Goal: Task Accomplishment & Management: Manage account settings

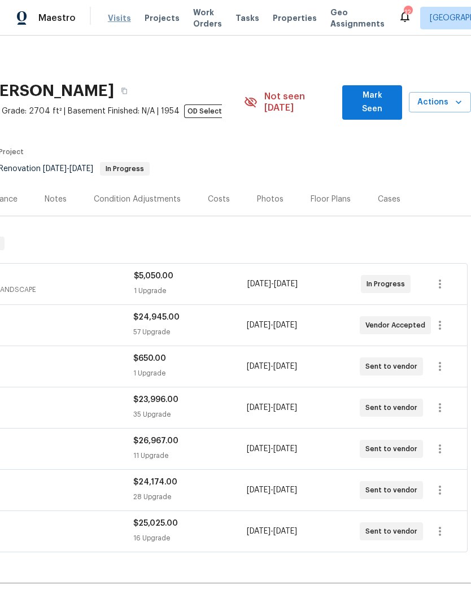
click at [119, 17] on span "Visits" at bounding box center [119, 17] width 23 height 11
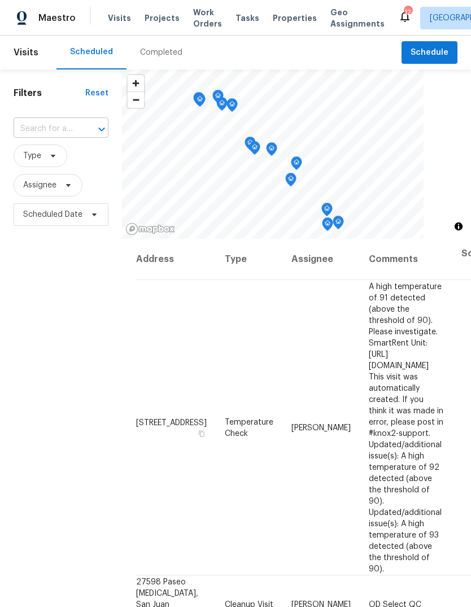
click at [57, 124] on input "text" at bounding box center [45, 129] width 63 height 18
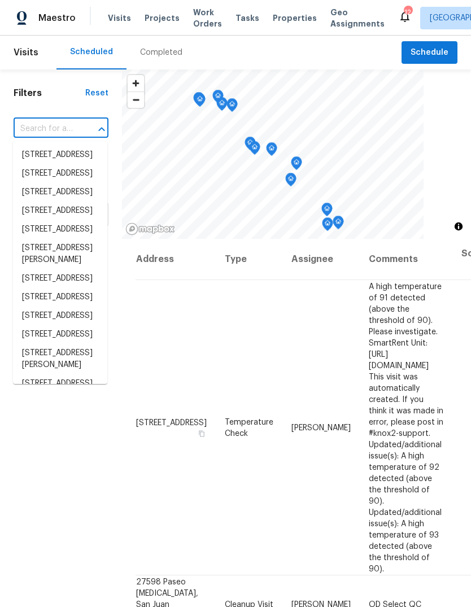
click at [51, 127] on input "text" at bounding box center [45, 129] width 63 height 18
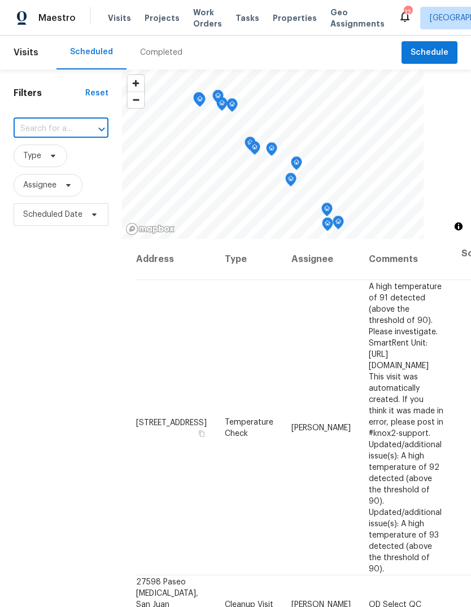
paste input "27598 Paseo [MEDICAL_DATA], San Juan Capistrano, CA 92675"
type input "27598 Paseo [MEDICAL_DATA], San Juan Capistrano, CA 92675"
click at [36, 175] on li "27598 Paseo [MEDICAL_DATA], San Juan Capistrano, CA 92675" at bounding box center [60, 179] width 94 height 66
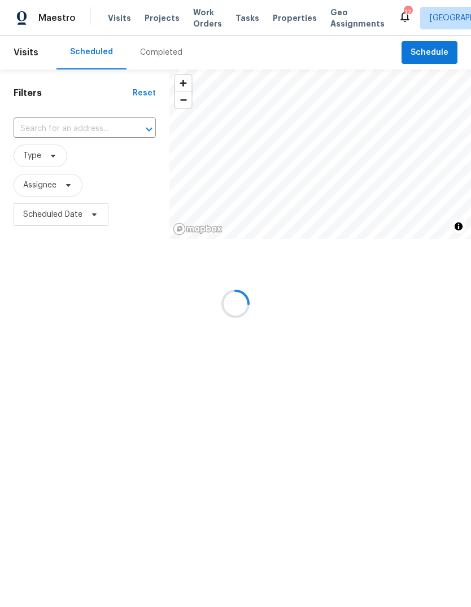
type input "27598 Paseo [MEDICAL_DATA], San Juan Capistrano, CA 92675"
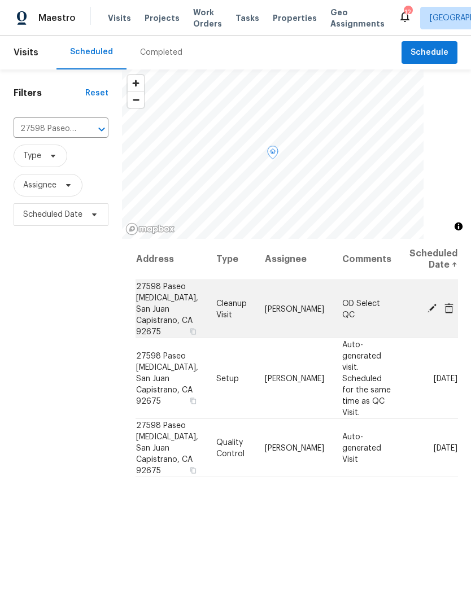
click at [434, 308] on icon at bounding box center [432, 308] width 10 height 10
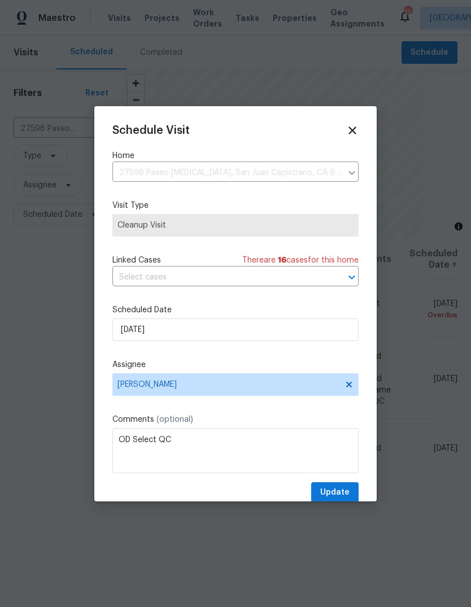
click at [302, 224] on span "Cleanup Visit" at bounding box center [236, 225] width 236 height 11
click at [358, 128] on icon at bounding box center [352, 130] width 13 height 13
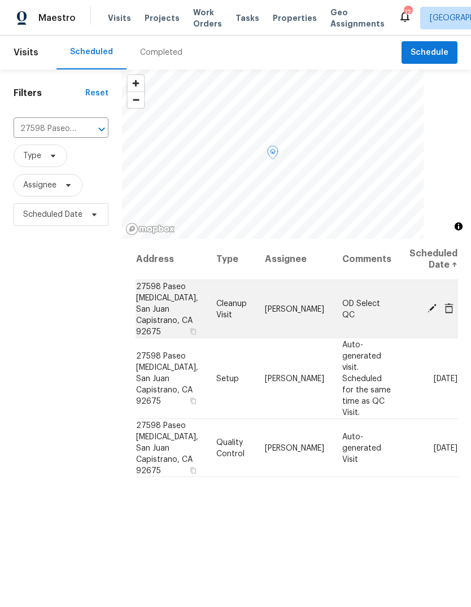
click at [446, 306] on icon at bounding box center [449, 308] width 9 height 10
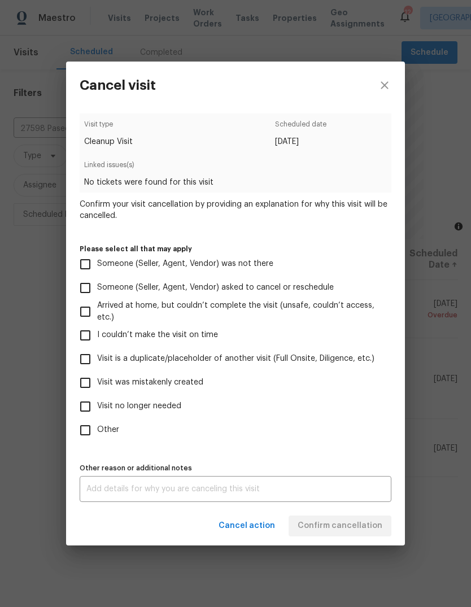
click at [90, 379] on input "Visit was mistakenly created" at bounding box center [85, 383] width 24 height 24
checkbox input "true"
click at [363, 530] on span "Confirm cancellation" at bounding box center [340, 526] width 85 height 14
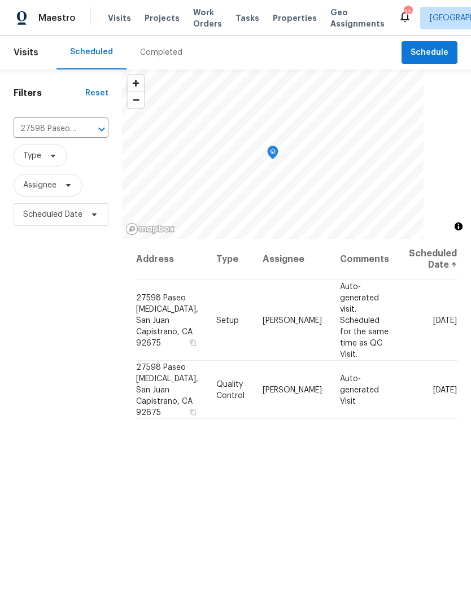
click at [471, 164] on div at bounding box center [296, 154] width 349 height 170
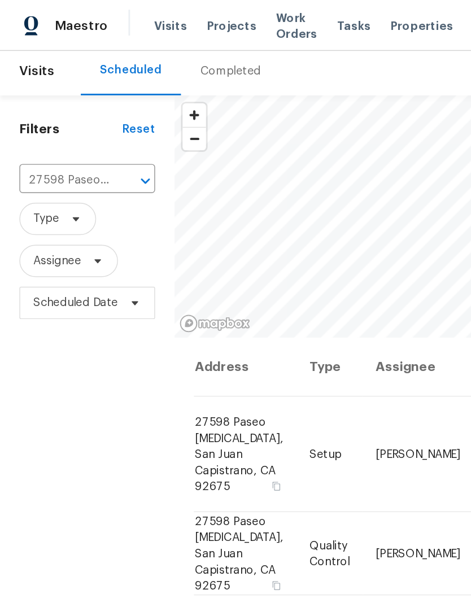
scroll to position [4, 0]
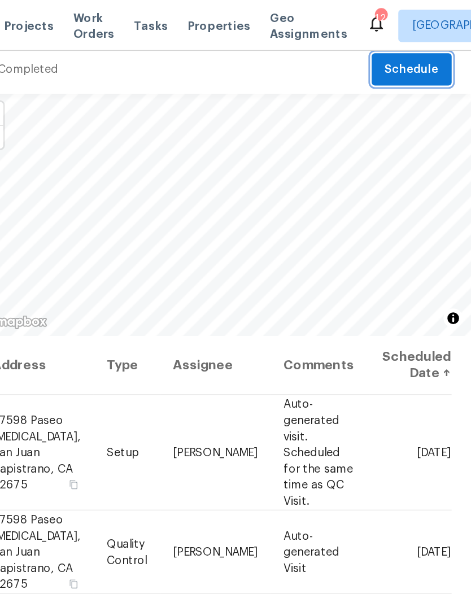
click at [411, 50] on span "Schedule" at bounding box center [430, 49] width 38 height 14
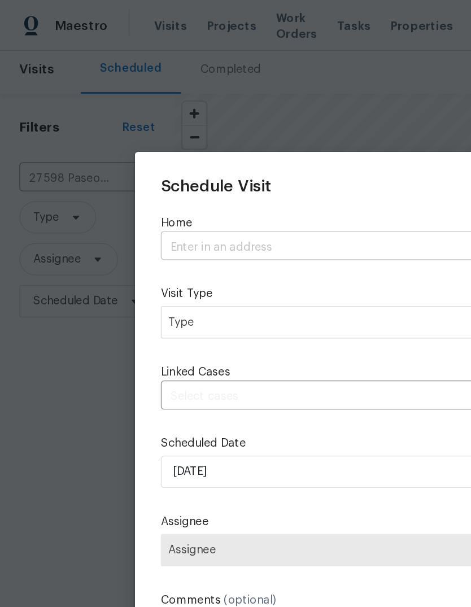
click at [194, 170] on input "text" at bounding box center [219, 173] width 215 height 18
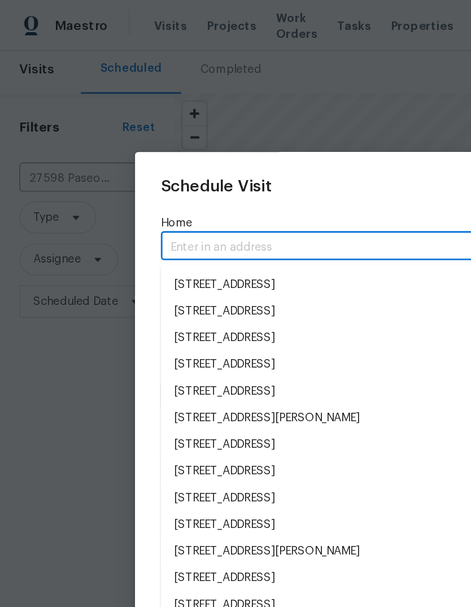
click at [205, 167] on input "text" at bounding box center [219, 173] width 215 height 18
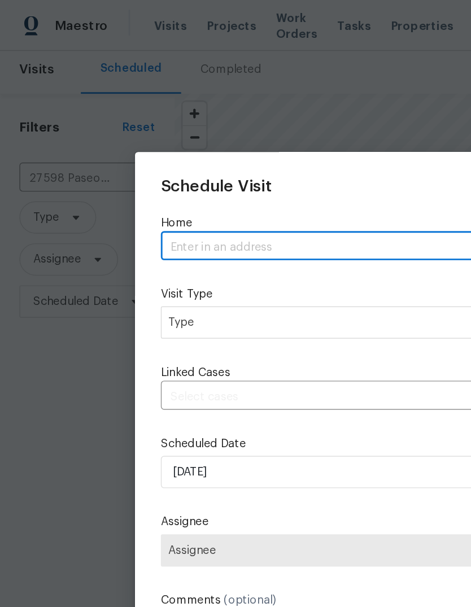
paste input "27598 Paseo [MEDICAL_DATA], San Juan Capistrano, CA 92675"
type input "27598 Paseo [MEDICAL_DATA], San Juan Capistrano, CA 92675"
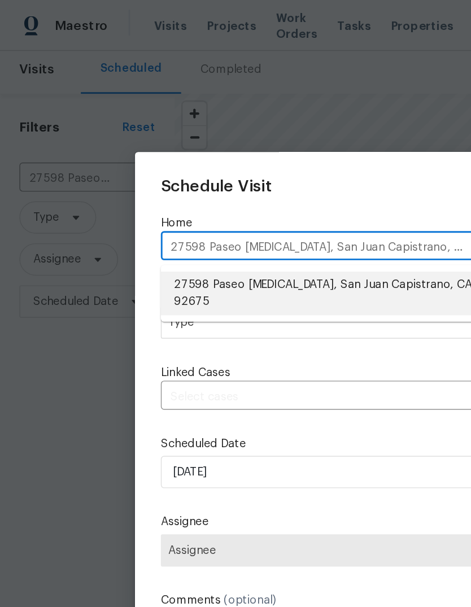
click at [250, 195] on li "27598 Paseo [MEDICAL_DATA], San Juan Capistrano, CA 92675" at bounding box center [235, 205] width 246 height 31
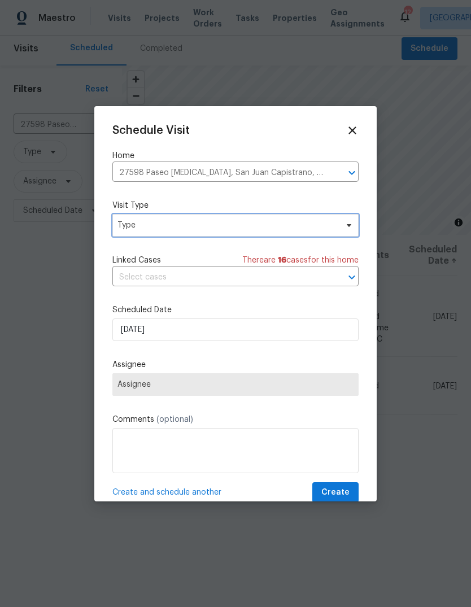
click at [261, 225] on span "Type" at bounding box center [228, 225] width 220 height 11
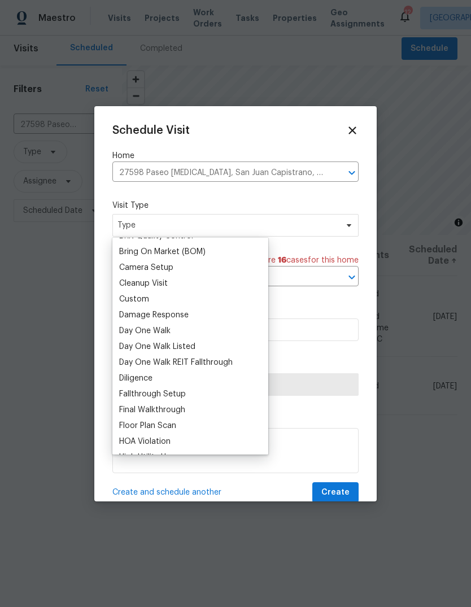
scroll to position [120, 0]
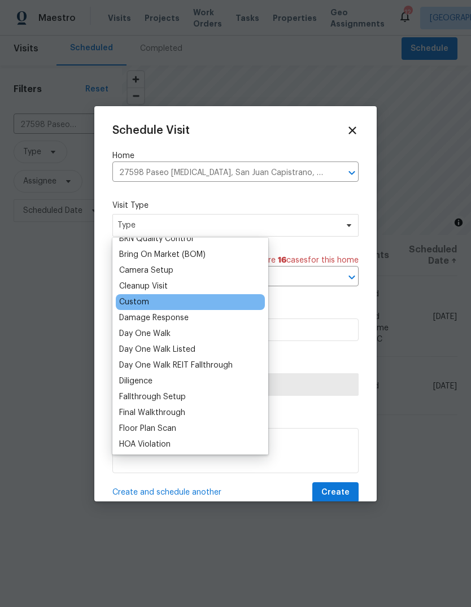
click at [186, 301] on div "Custom" at bounding box center [190, 302] width 149 height 16
click at [148, 298] on div "Custom" at bounding box center [134, 302] width 30 height 11
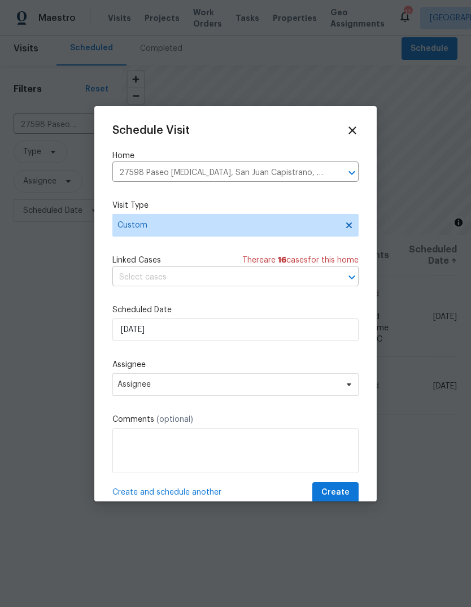
click at [325, 273] on input "text" at bounding box center [219, 278] width 215 height 18
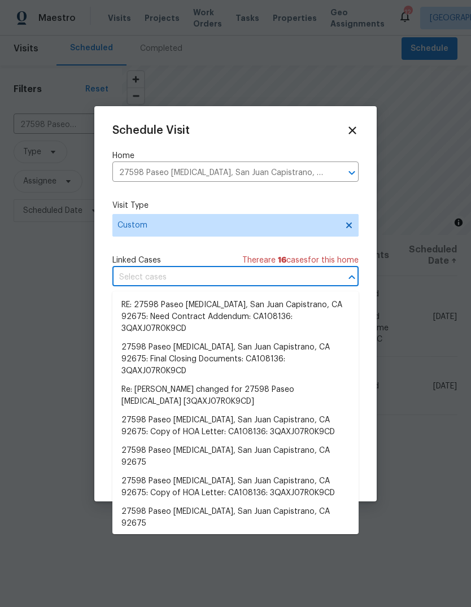
click at [209, 248] on div "Schedule Visit Home 27598 Paseo [MEDICAL_DATA], [GEOGRAPHIC_DATA] ​ Visit Type …" at bounding box center [235, 313] width 246 height 379
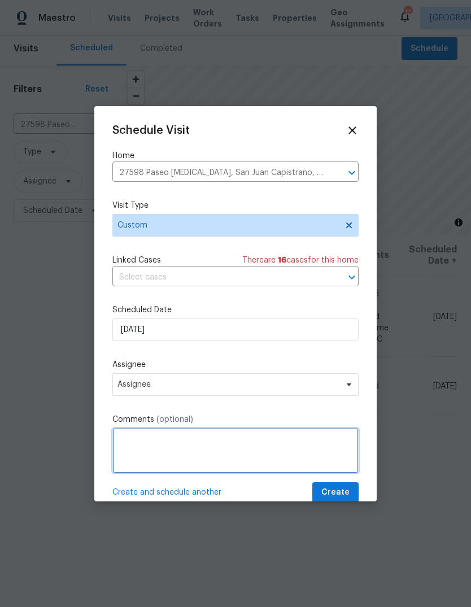
click at [218, 444] on textarea at bounding box center [235, 450] width 246 height 45
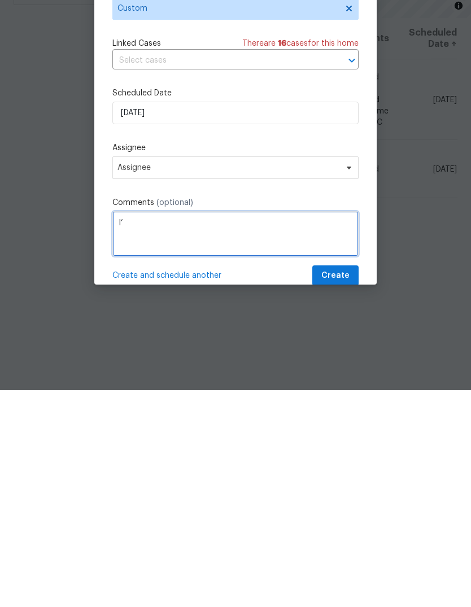
type textarea "I"
type textarea "OD SELECT QC"
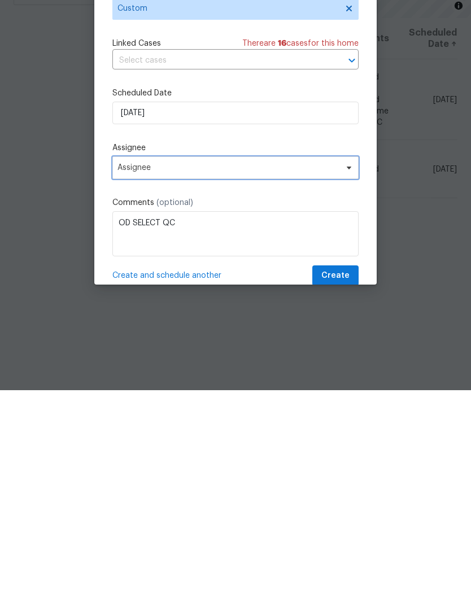
click at [344, 380] on span at bounding box center [347, 384] width 12 height 9
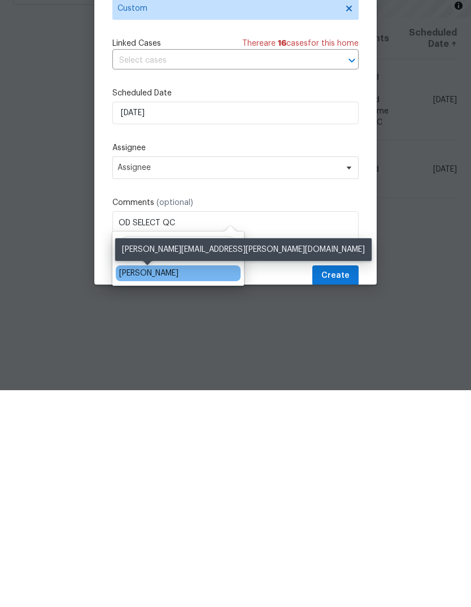
type input "[PERSON_NAME]"
click at [175, 485] on div "[PERSON_NAME]" at bounding box center [148, 490] width 59 height 11
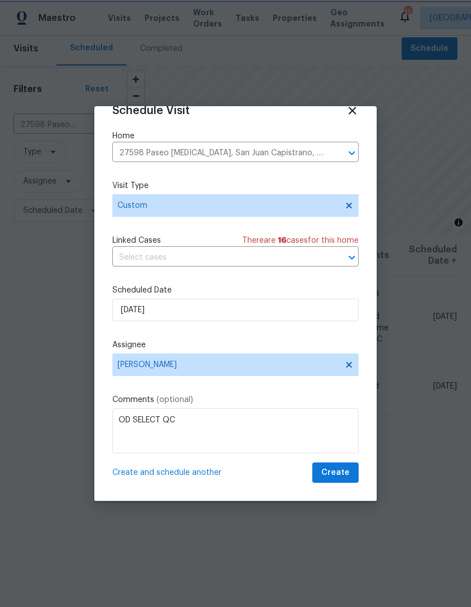
scroll to position [22, 0]
click at [345, 472] on span "Create" at bounding box center [335, 473] width 28 height 14
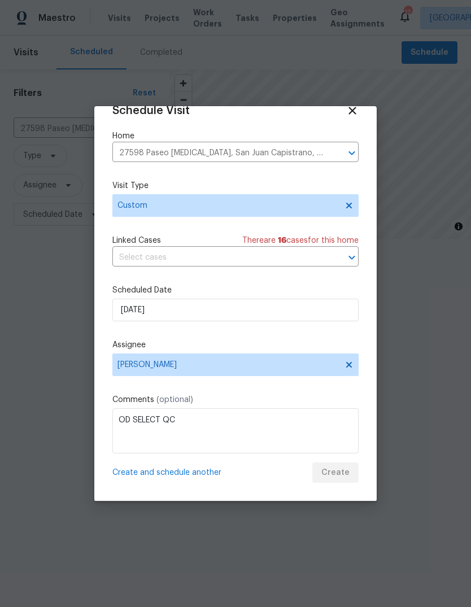
scroll to position [0, 0]
